Goal: Task Accomplishment & Management: Manage account settings

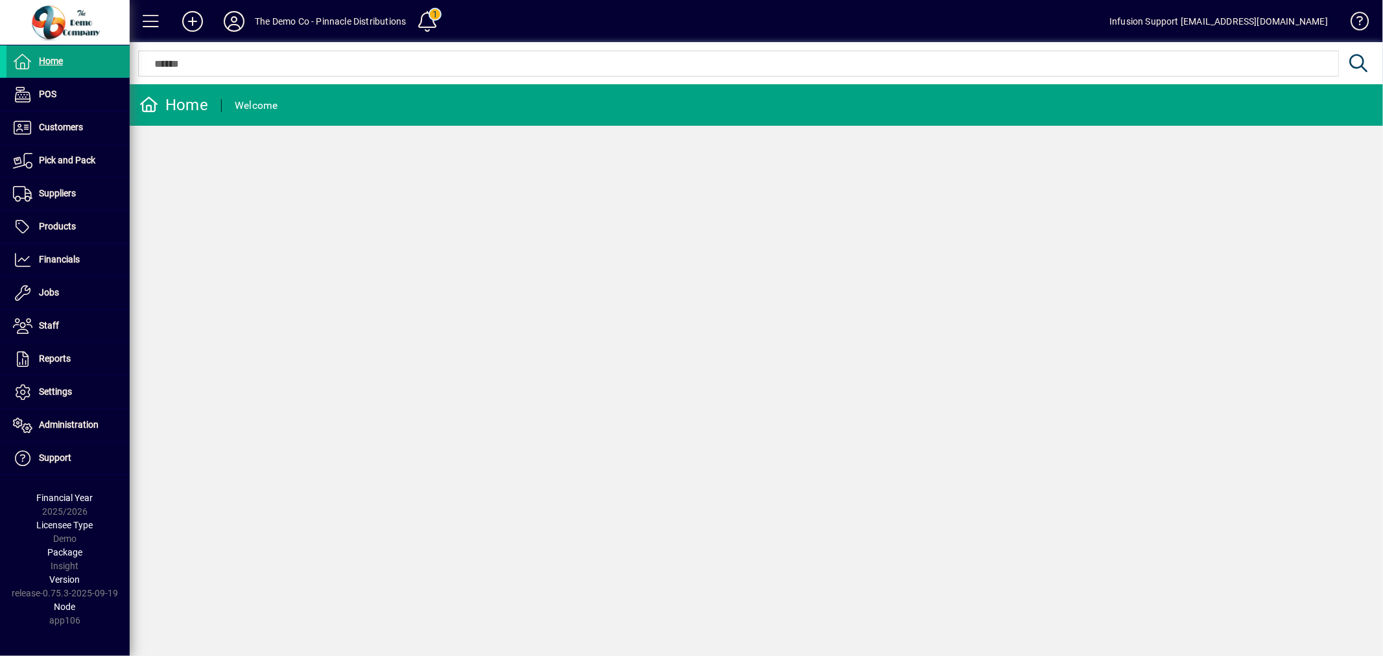
click at [241, 21] on icon at bounding box center [234, 21] width 26 height 21
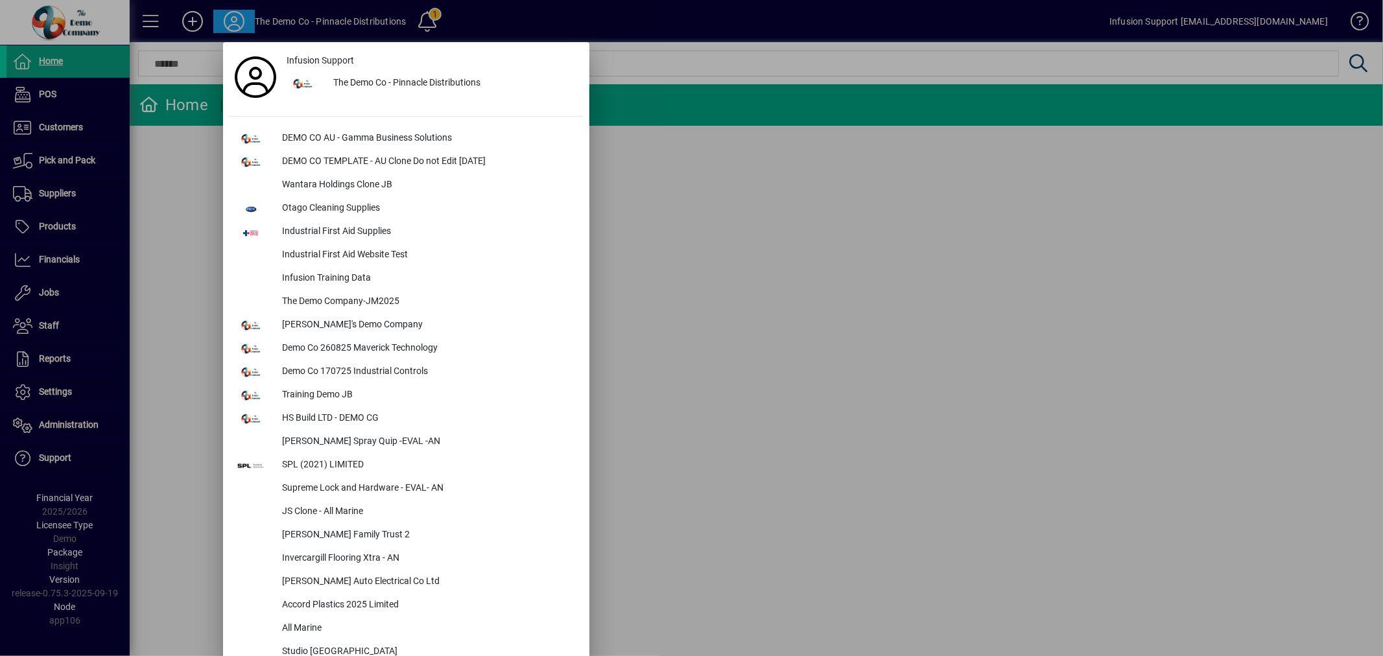
scroll to position [342, 0]
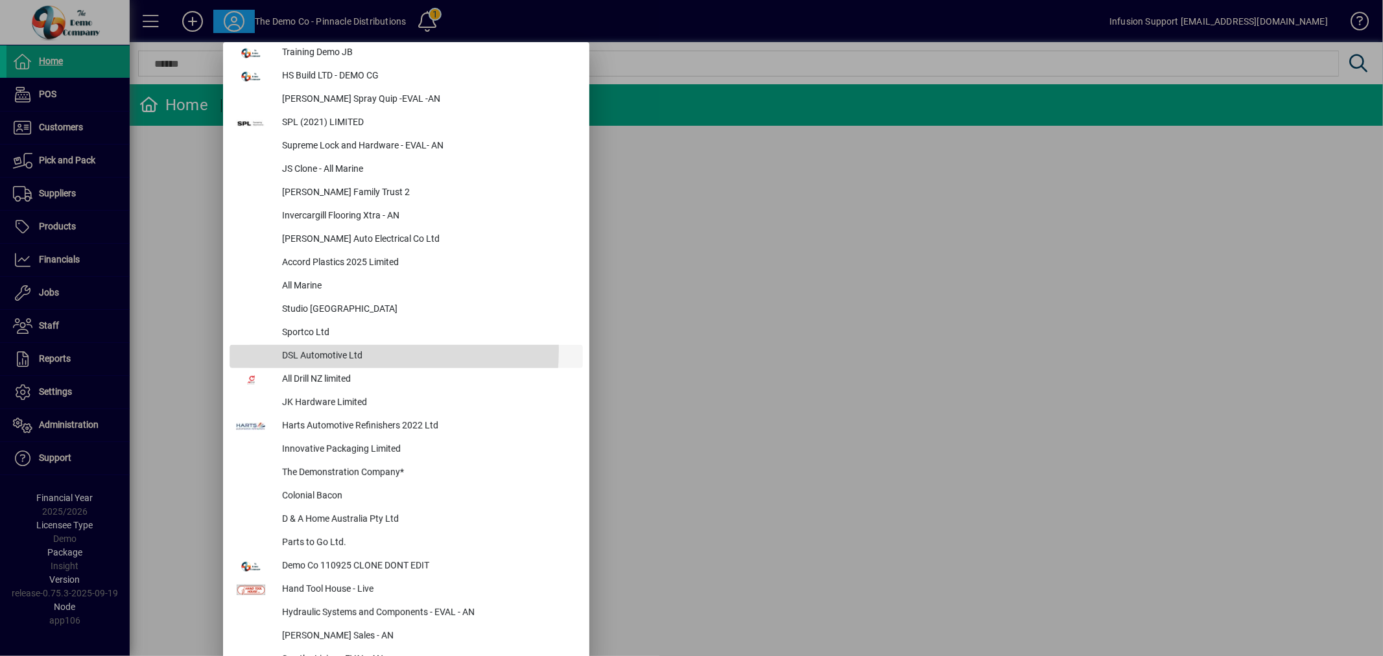
click at [322, 349] on div "DSL Automotive Ltd" at bounding box center [427, 356] width 311 height 23
